Goal: Transaction & Acquisition: Purchase product/service

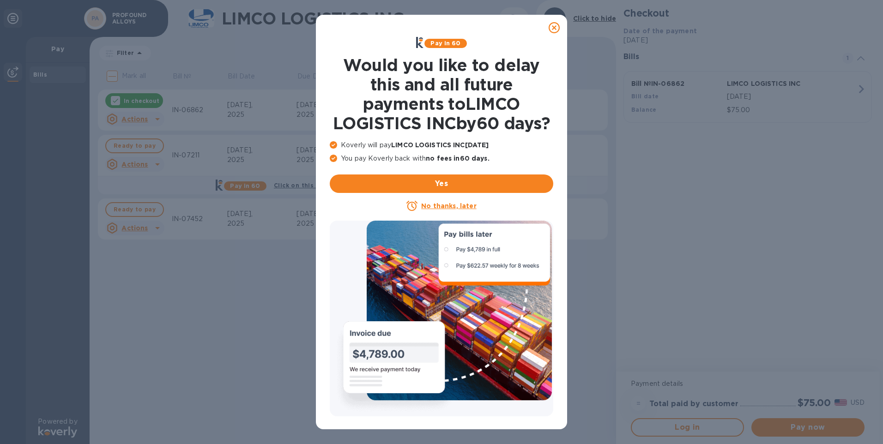
click at [552, 28] on icon at bounding box center [553, 27] width 11 height 11
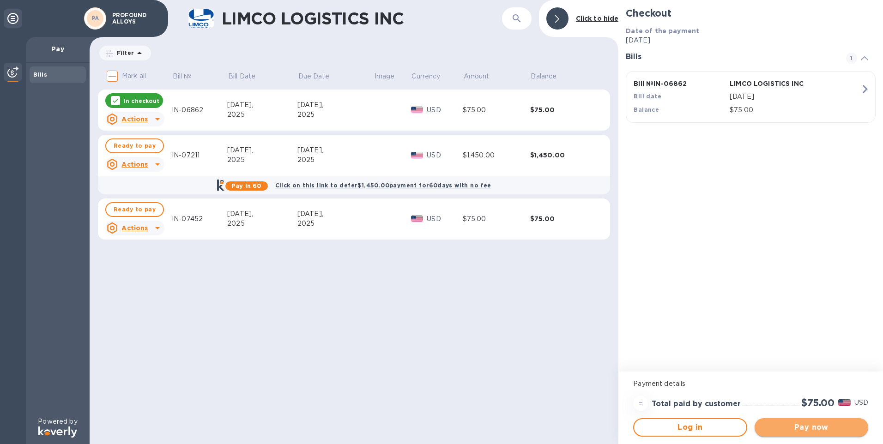
click at [781, 429] on span "Pay now" at bounding box center [811, 427] width 99 height 11
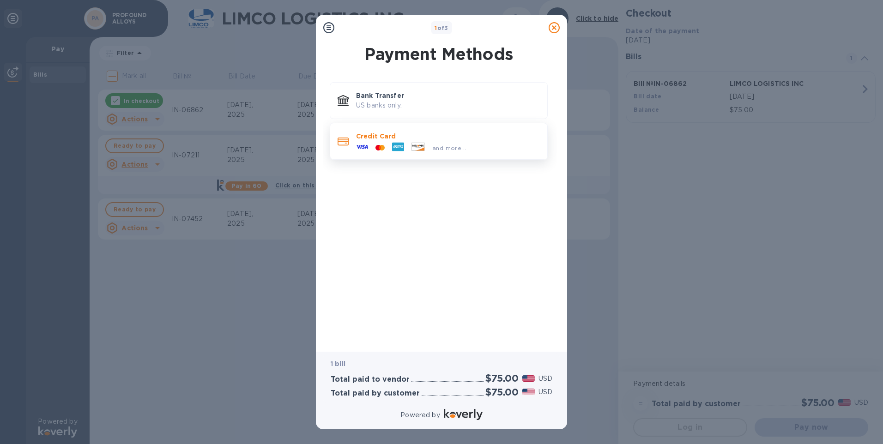
click at [399, 139] on p "Credit Card" at bounding box center [448, 136] width 184 height 9
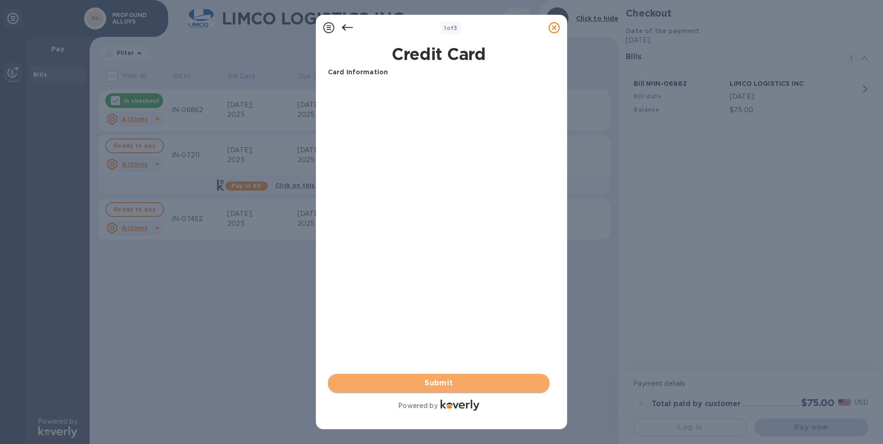
click at [434, 382] on span "Submit" at bounding box center [438, 383] width 207 height 11
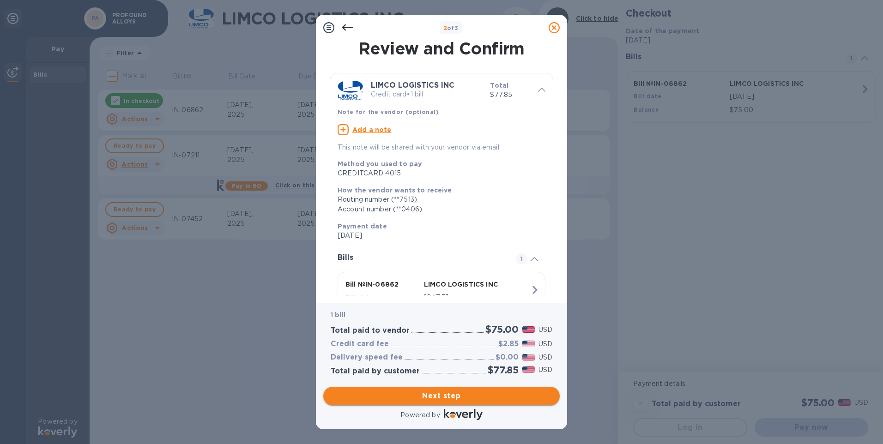
click at [439, 399] on span "Next step" at bounding box center [442, 396] width 222 height 11
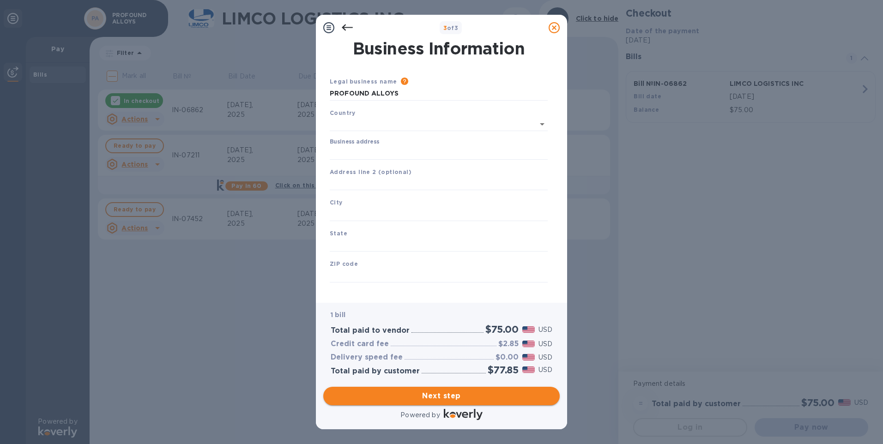
type input "[GEOGRAPHIC_DATA]"
click at [368, 150] on input "Business address" at bounding box center [439, 151] width 218 height 14
type input "[STREET_ADDRESS]"
type input "Ste 1401"
type input "[GEOGRAPHIC_DATA]"
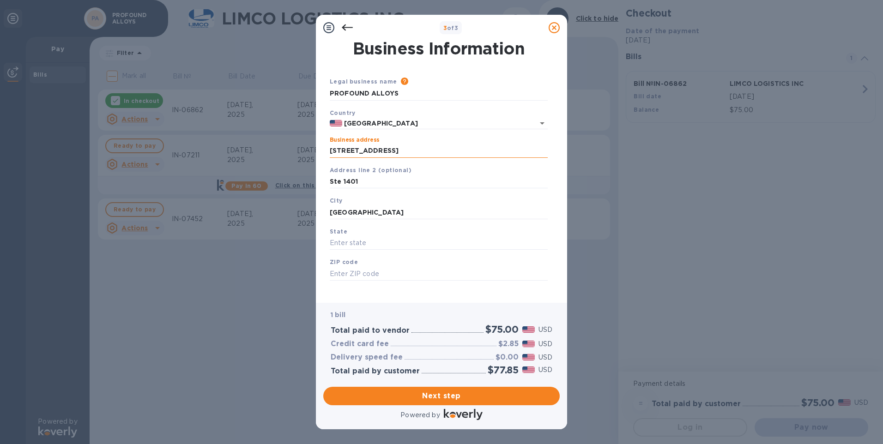
type input "PA"
type input "15317"
click at [461, 394] on span "Next step" at bounding box center [442, 396] width 222 height 11
click at [390, 208] on input "[GEOGRAPHIC_DATA]" at bounding box center [439, 212] width 218 height 14
drag, startPoint x: 382, startPoint y: 210, endPoint x: 238, endPoint y: 209, distance: 144.0
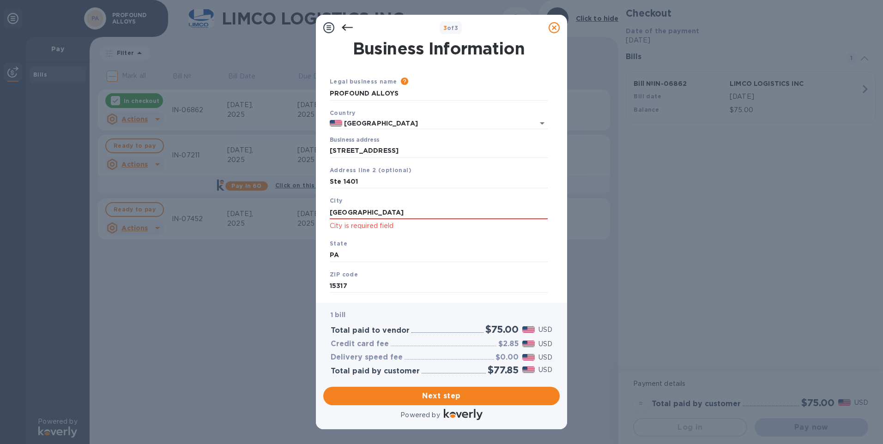
click at [238, 209] on div "3 of 3 Business Information Legal business name Please provide the legal name t…" at bounding box center [441, 222] width 883 height 444
type input "[GEOGRAPHIC_DATA]"
click at [427, 235] on div "State [US_STATE]" at bounding box center [438, 250] width 225 height 31
click at [437, 395] on span "Next step" at bounding box center [442, 396] width 222 height 11
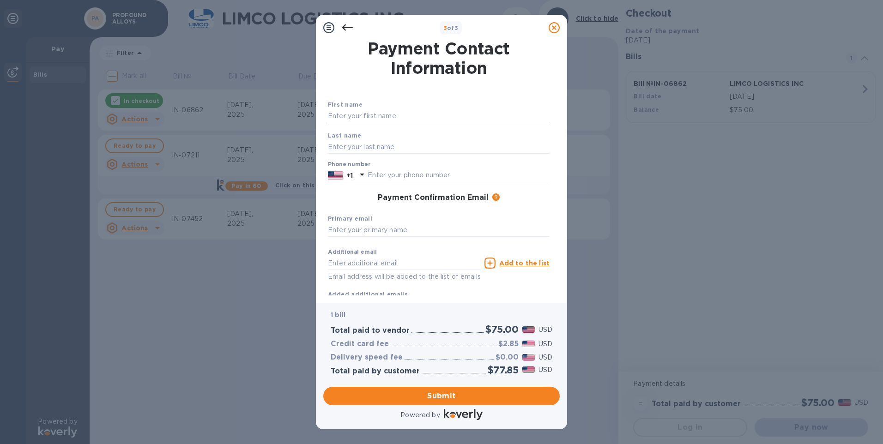
click at [351, 122] on input "text" at bounding box center [439, 116] width 222 height 14
type input "Grant"
type input "[PERSON_NAME]"
type input "4128339733"
type input "[EMAIL_ADDRESS][DOMAIN_NAME]"
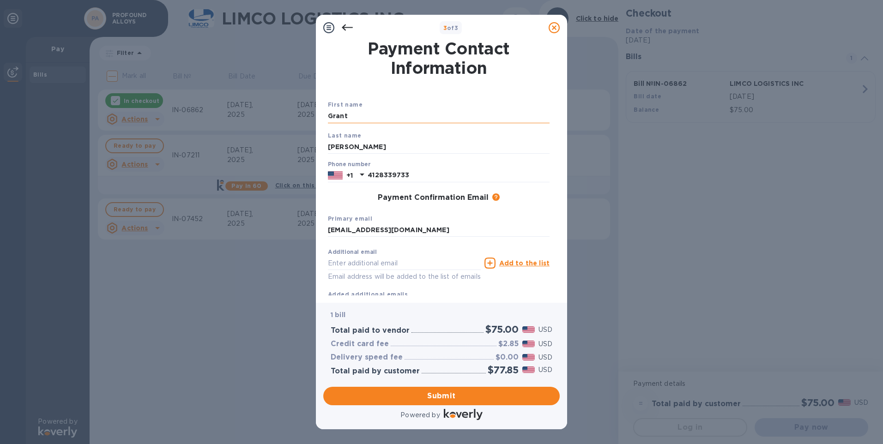
type input "[EMAIL_ADDRESS][DOMAIN_NAME]"
click at [466, 240] on div "Additional email [EMAIL_ADDRESS][DOMAIN_NAME] Email address will be added to th…" at bounding box center [438, 271] width 229 height 62
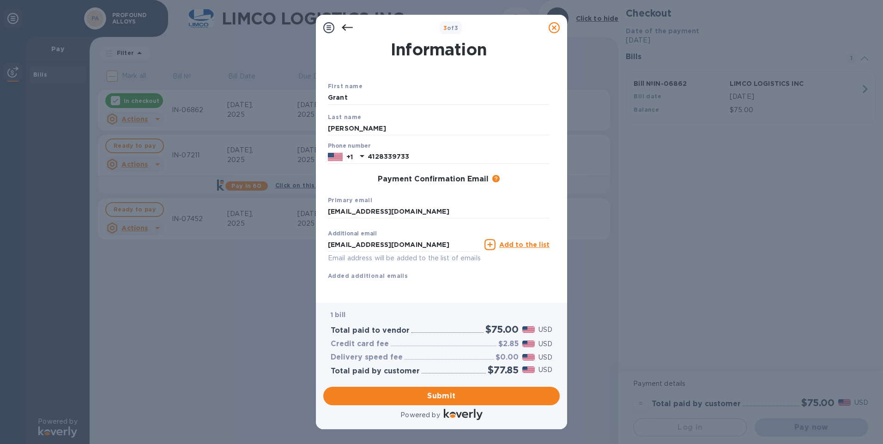
click at [476, 175] on h3 "Payment Confirmation Email" at bounding box center [433, 179] width 111 height 9
click at [445, 397] on span "Submit" at bounding box center [442, 396] width 222 height 11
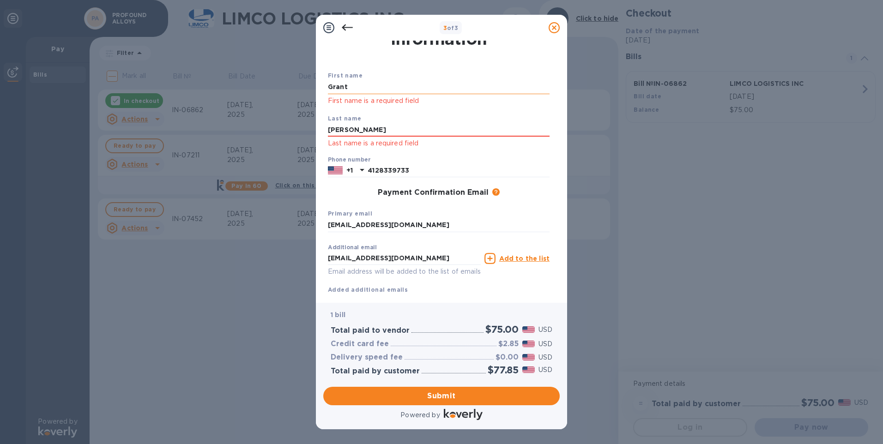
click at [361, 85] on input "Grant" at bounding box center [439, 87] width 222 height 14
type input "G"
type input "Grant"
type input "[PERSON_NAME]"
click at [340, 187] on div "Payment Confirmation Email The added email addresses will be used to send the p…" at bounding box center [438, 193] width 229 height 17
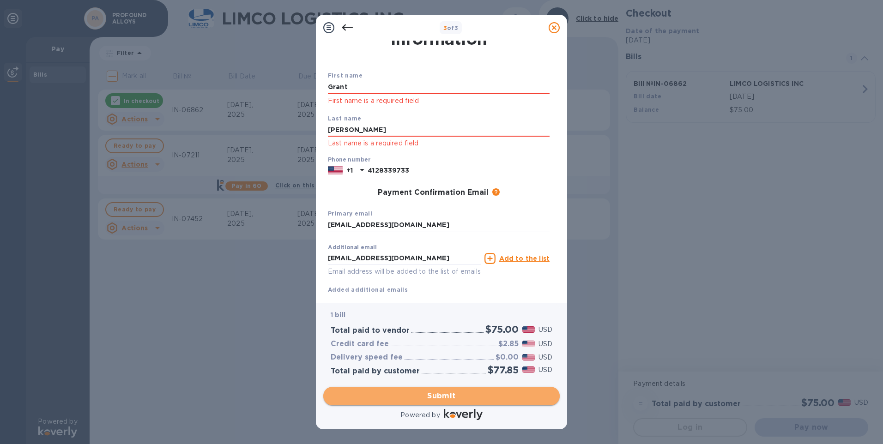
click at [442, 393] on span "Submit" at bounding box center [442, 396] width 222 height 11
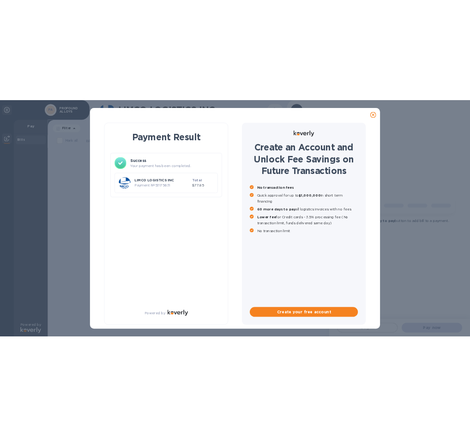
scroll to position [0, 0]
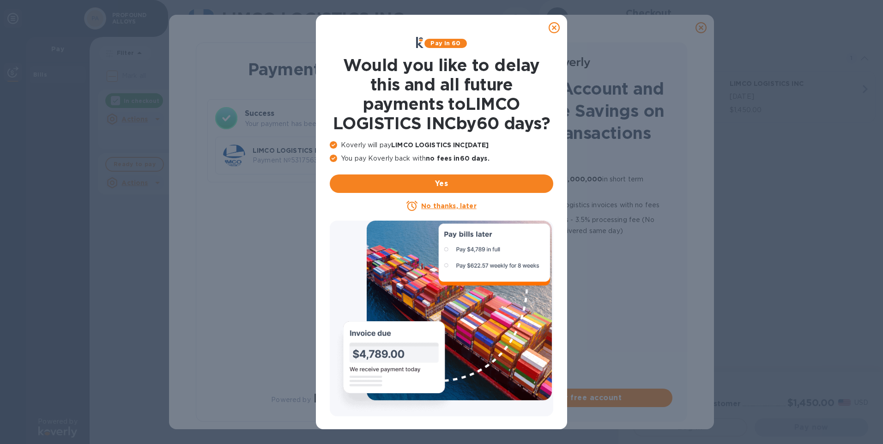
click at [448, 210] on u "No thanks, later" at bounding box center [448, 205] width 55 height 7
